Goal: Navigation & Orientation: Find specific page/section

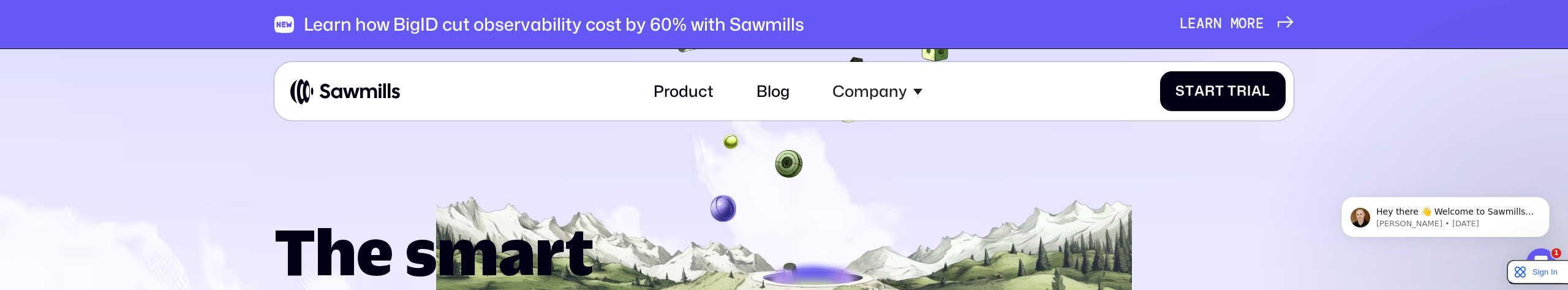
click at [620, 140] on icon at bounding box center [784, 213] width 1568 height 339
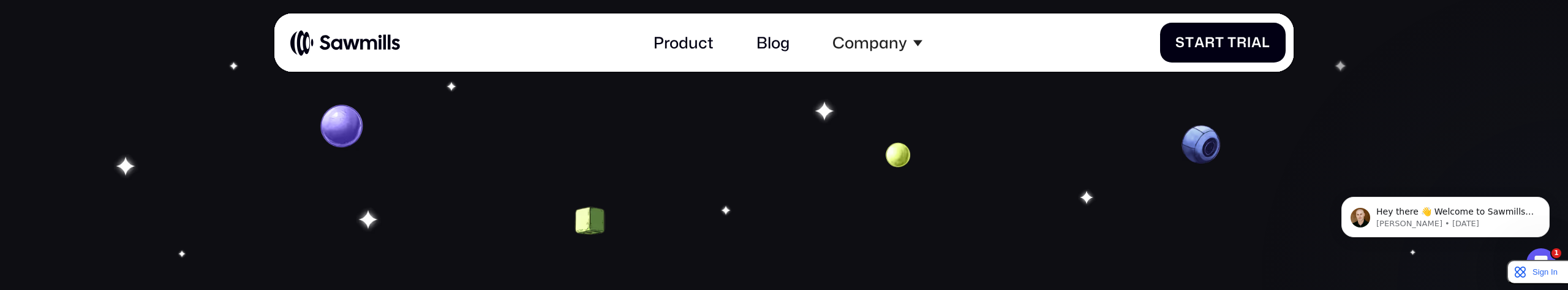
scroll to position [4607, 0]
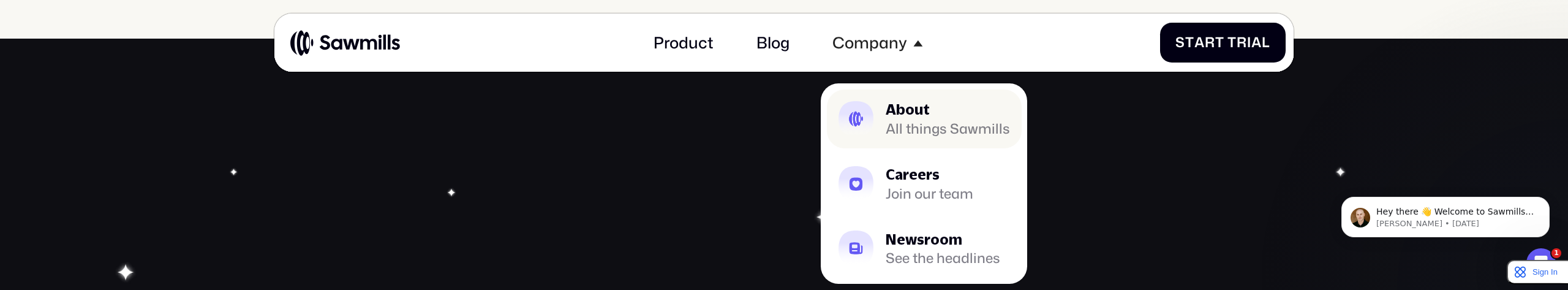
click at [888, 114] on div "About" at bounding box center [948, 109] width 124 height 14
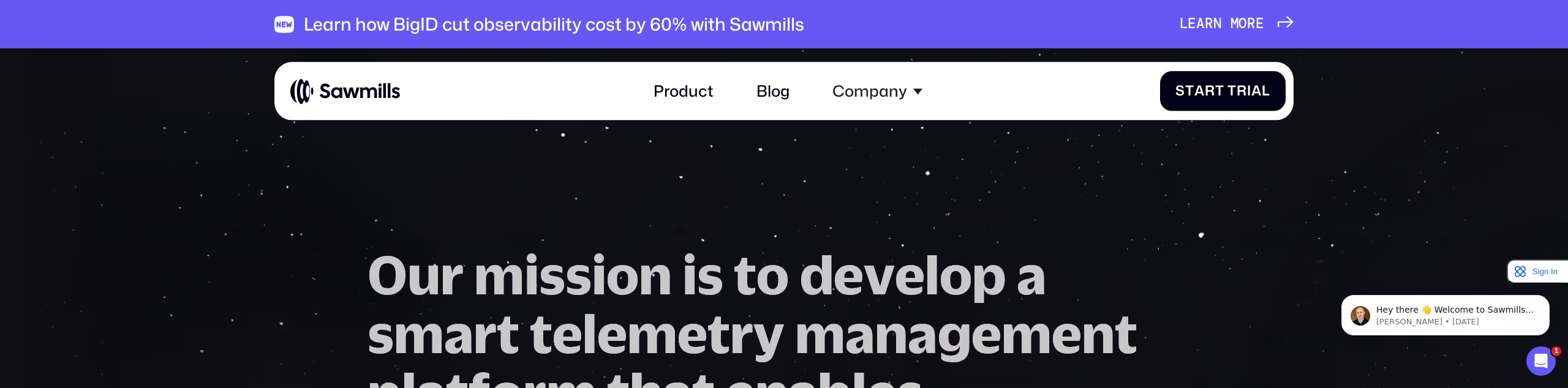
click at [353, 90] on img at bounding box center [345, 91] width 109 height 27
